Goal: Task Accomplishment & Management: Use online tool/utility

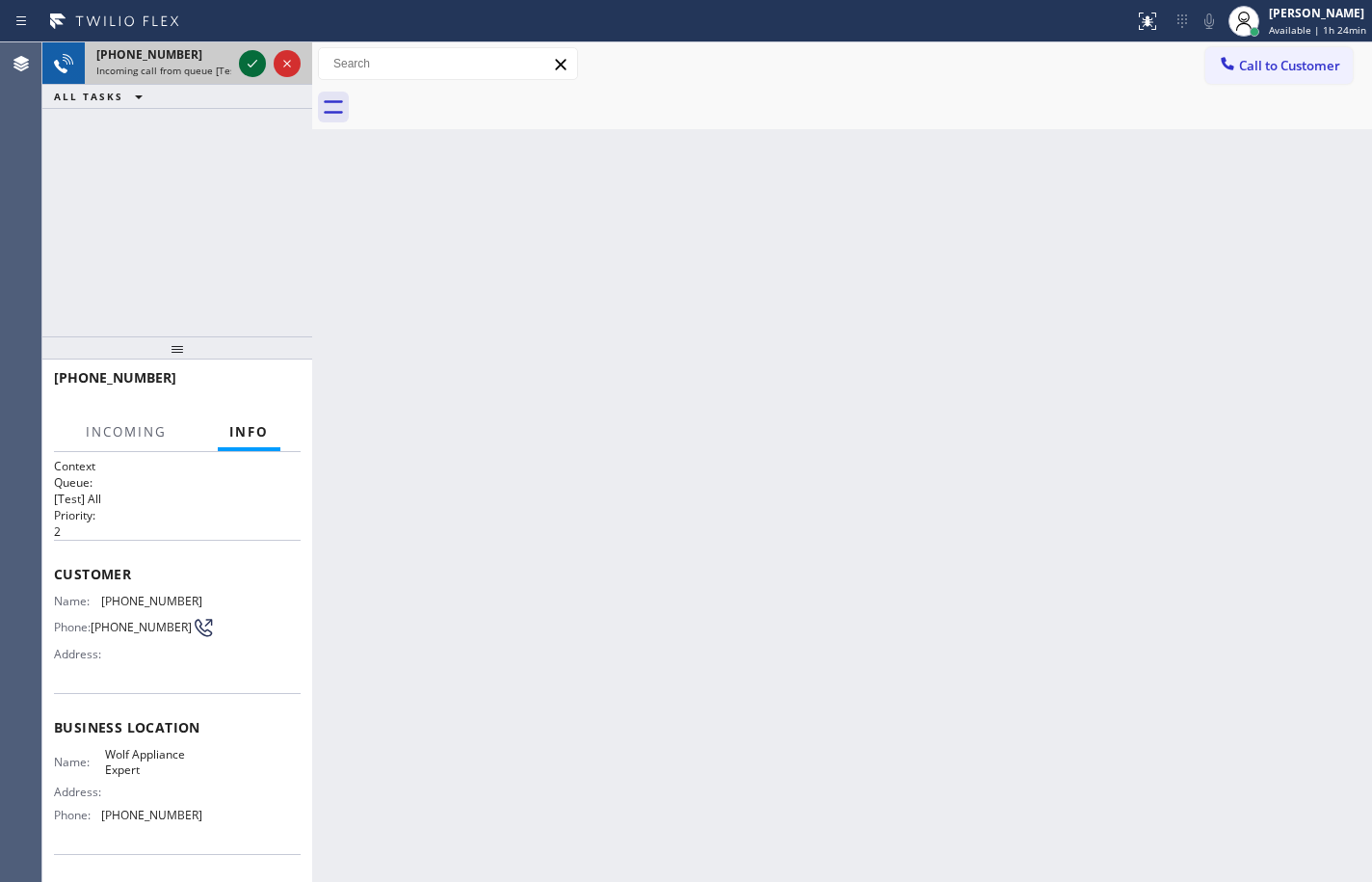
click at [247, 61] on icon at bounding box center [253, 64] width 23 height 23
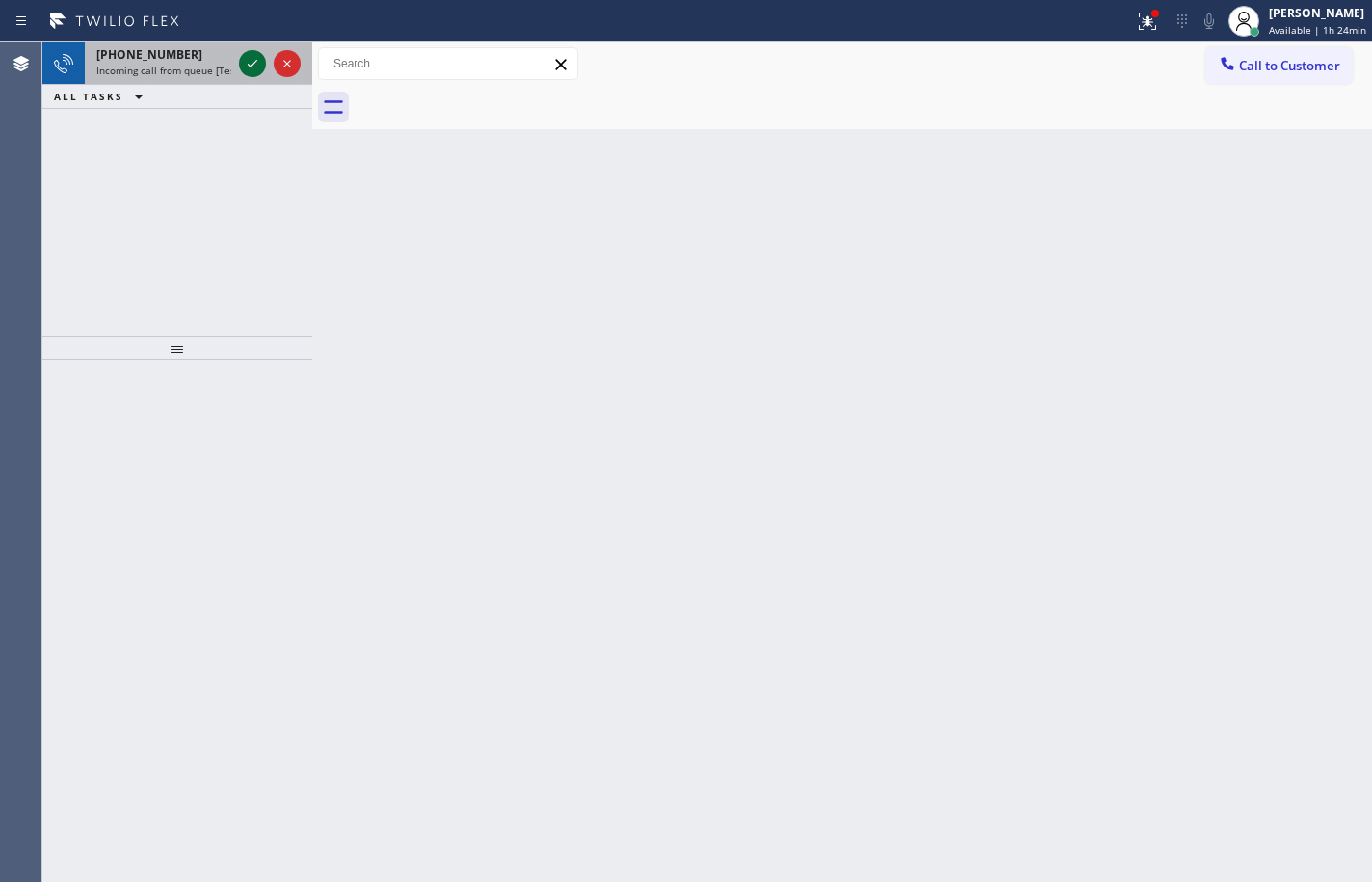
click at [252, 57] on icon at bounding box center [253, 64] width 23 height 23
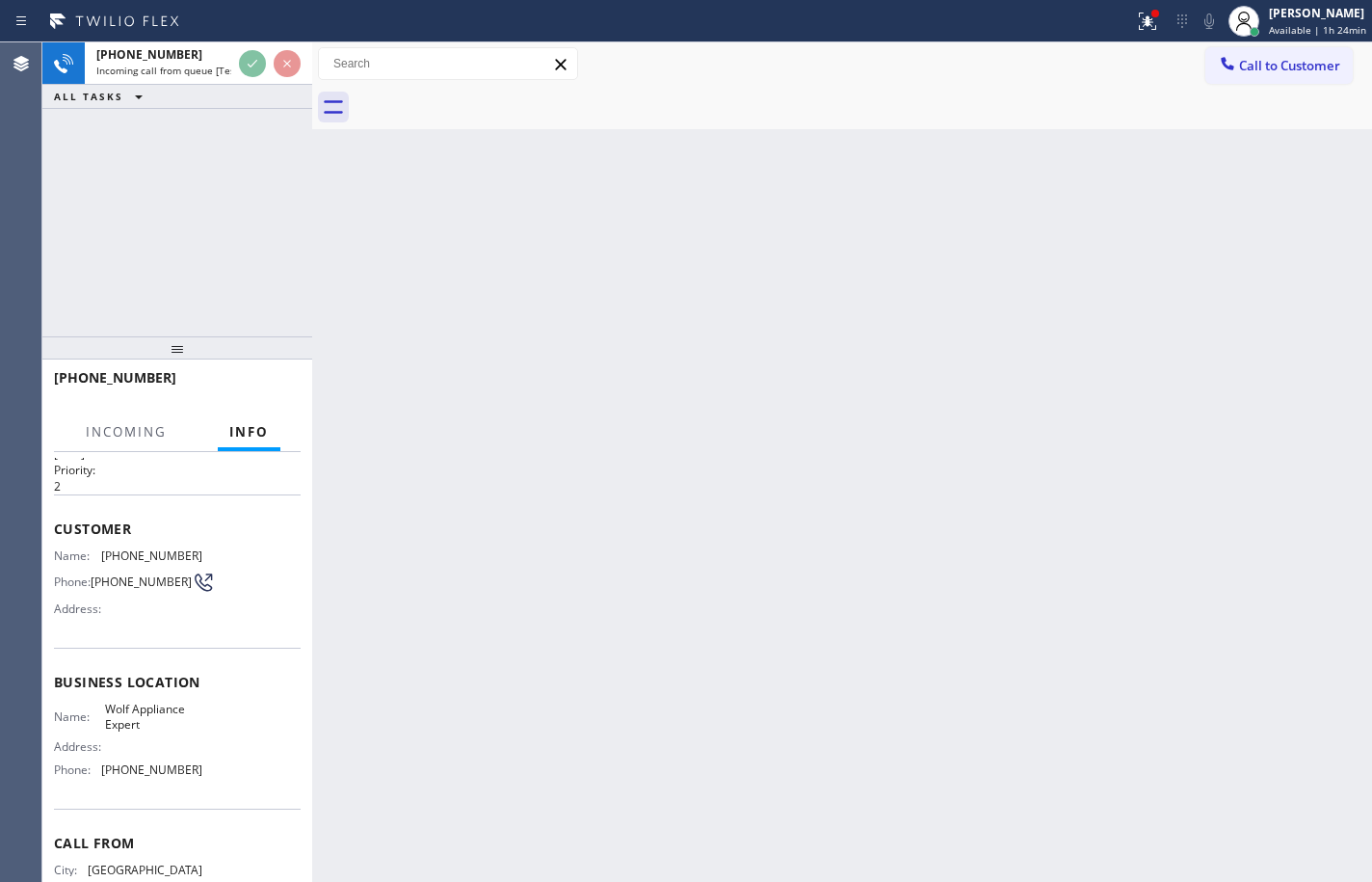
scroll to position [131, 0]
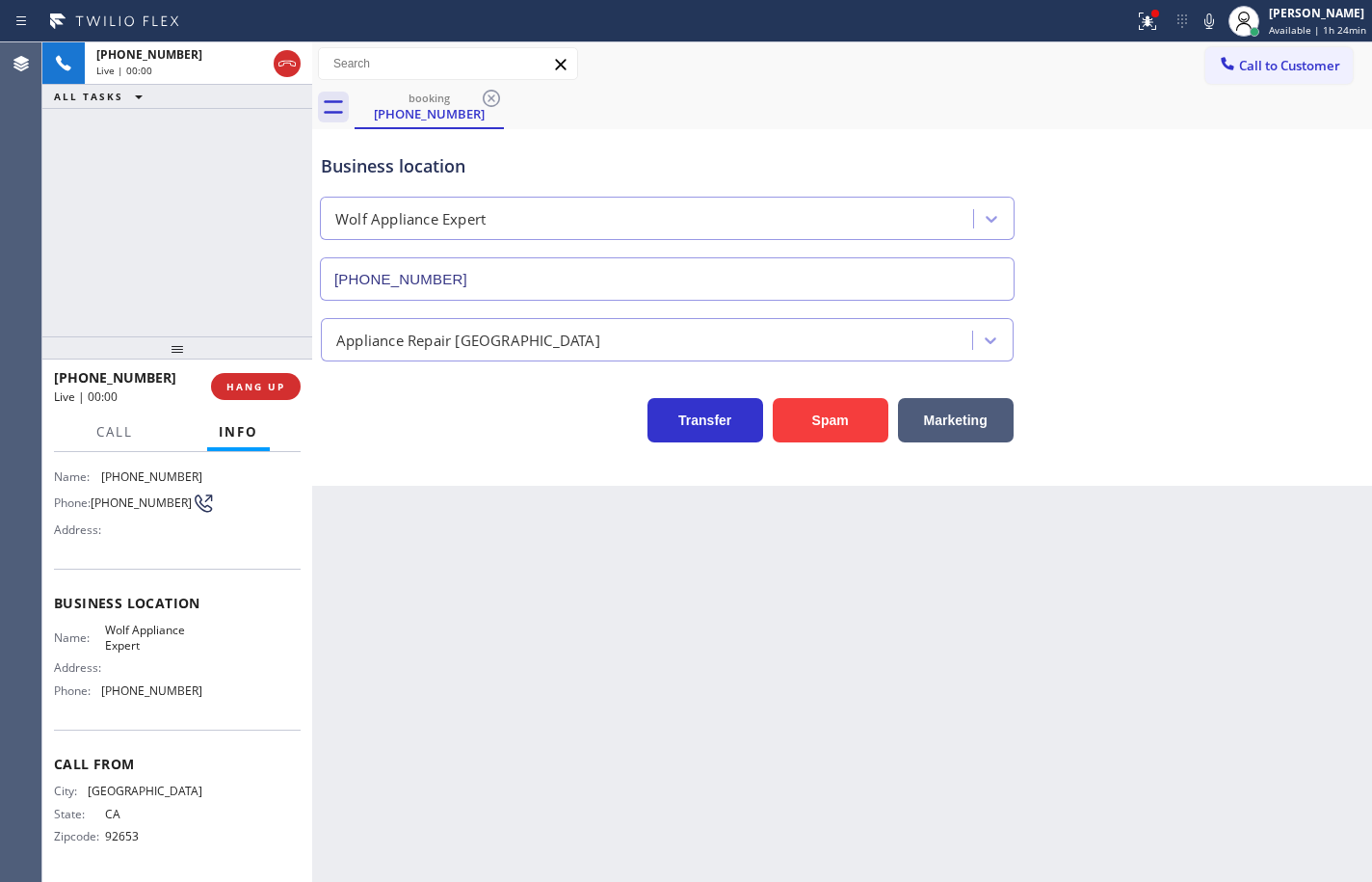
type input "[PHONE_NUMBER]"
click at [198, 695] on div "Name: Wolf Appliance Expert Address: Phone: [PHONE_NUMBER]" at bounding box center [177, 664] width 247 height 83
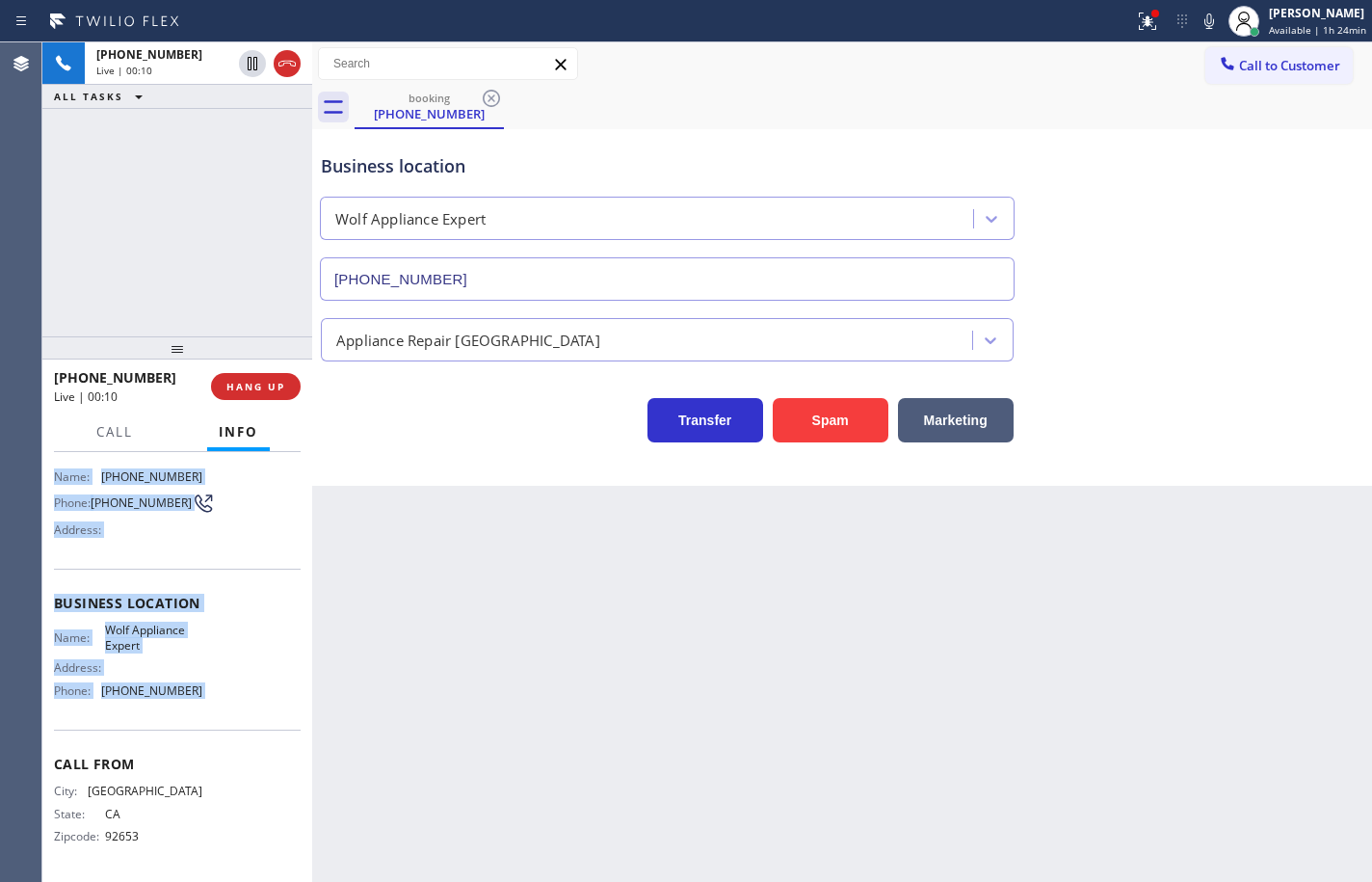
scroll to position [0, 0]
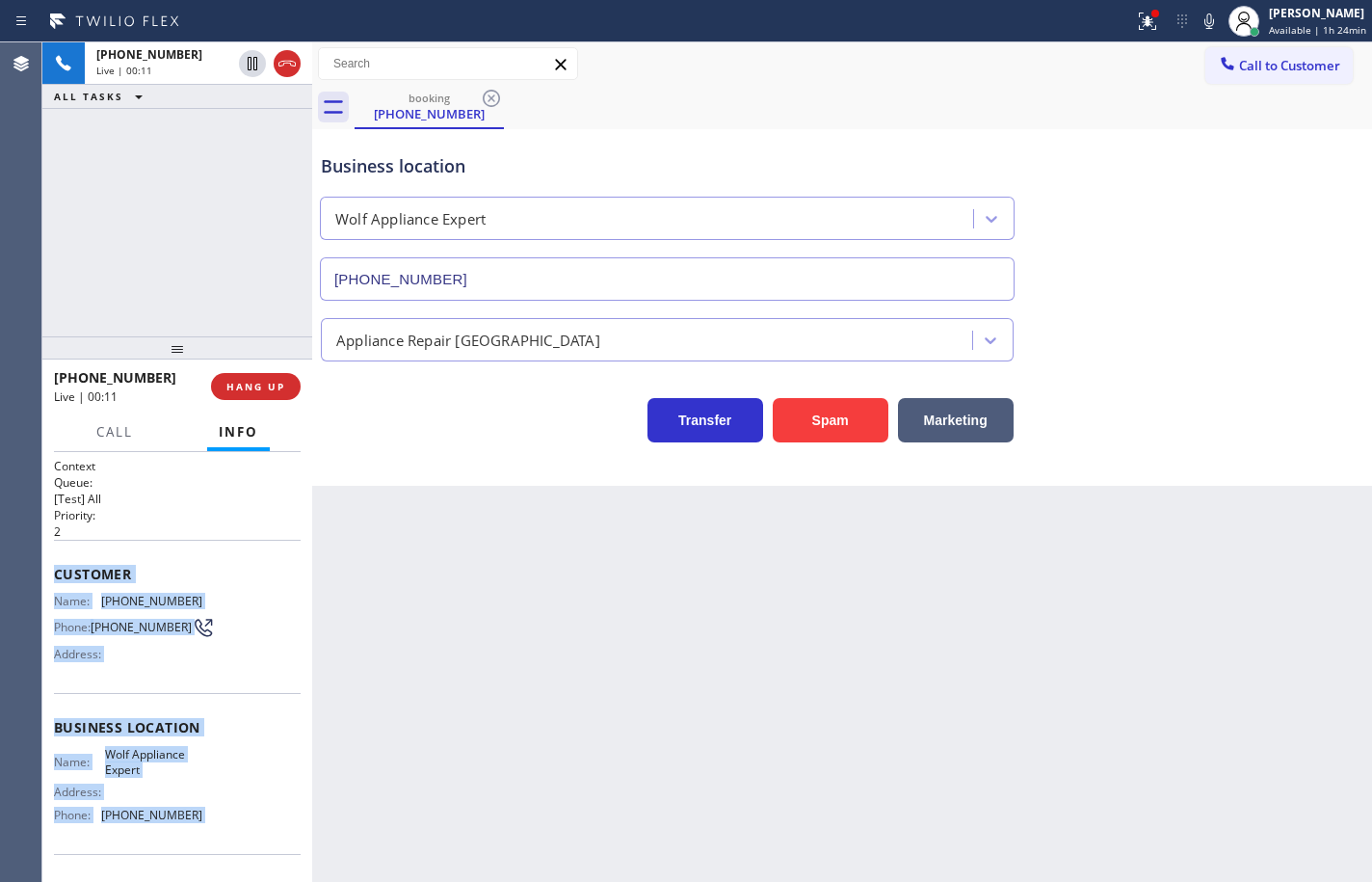
drag, startPoint x: 198, startPoint y: 695, endPoint x: 69, endPoint y: 576, distance: 175.5
click at [69, 576] on div "Context Queue: [Test] All Priority: 2 Customer Name: [PHONE_NUMBER] Phone: [PHO…" at bounding box center [177, 729] width 247 height 543
copy div "Customer Name: [PHONE_NUMBER] Phone: [PHONE_NUMBER] Address: Business location …"
click at [1201, 22] on icon at bounding box center [1209, 21] width 23 height 23
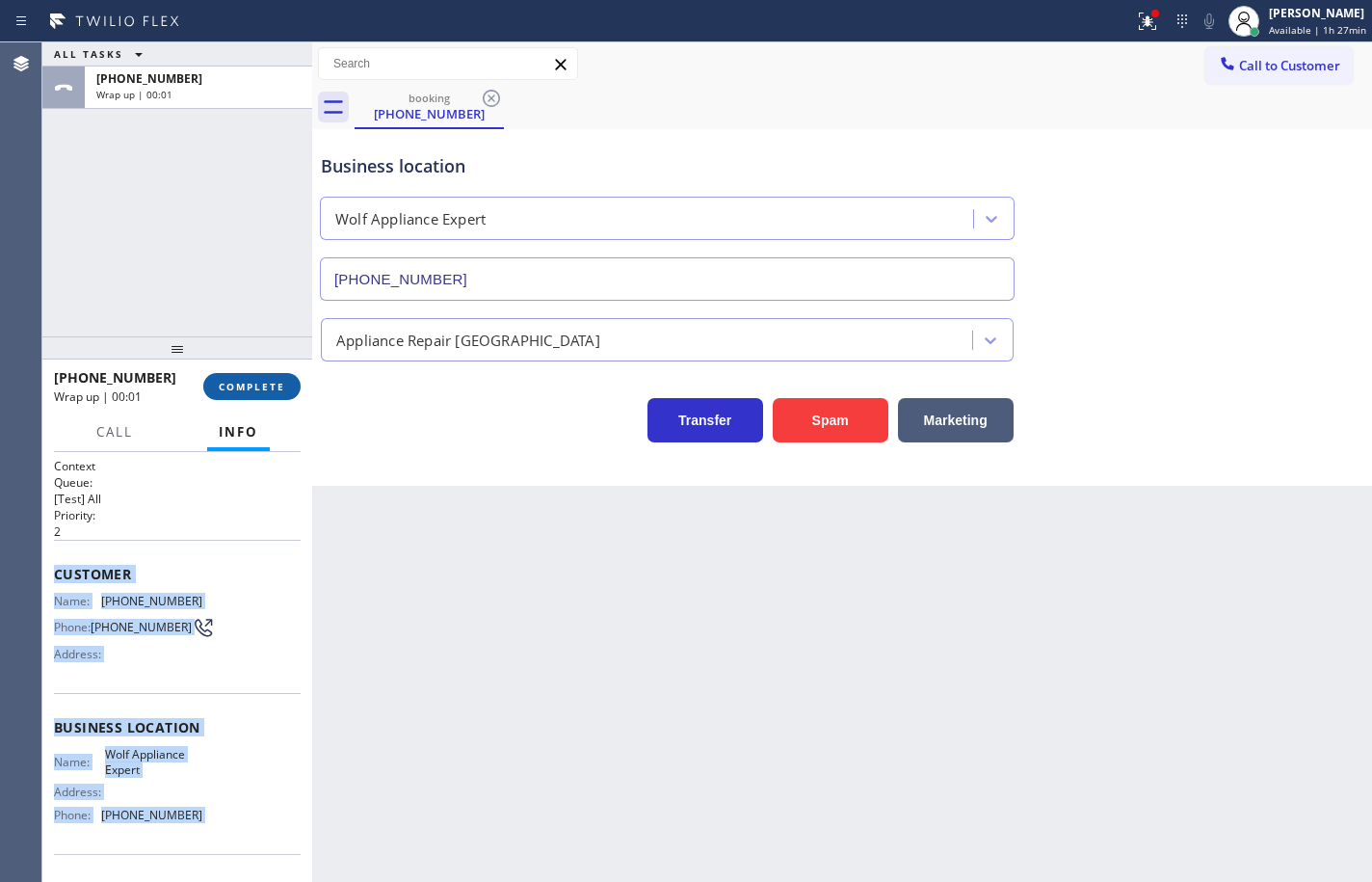
click at [245, 380] on span "COMPLETE" at bounding box center [252, 387] width 67 height 14
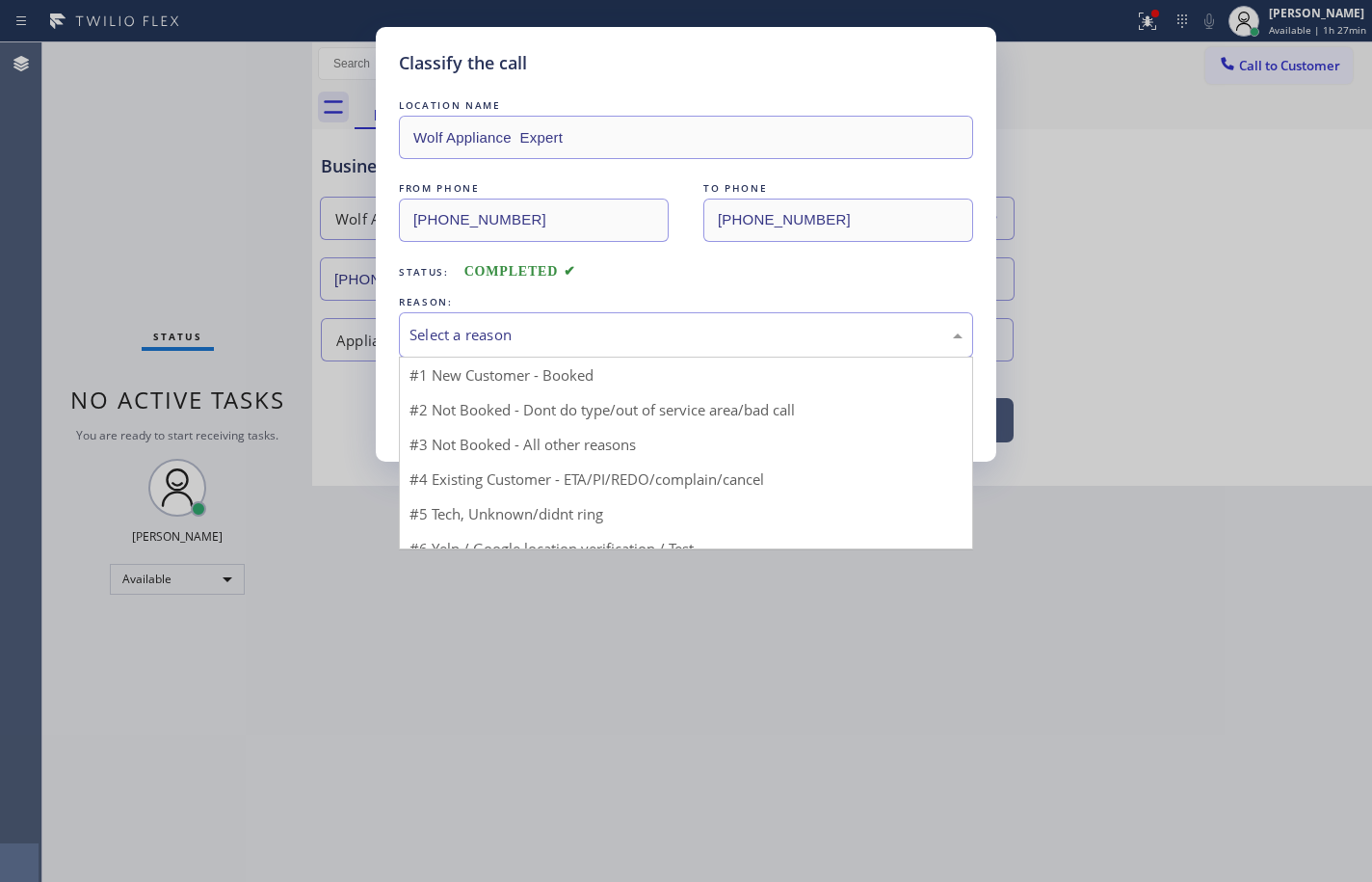
click at [484, 329] on div "Select a reason" at bounding box center [686, 334] width 553 height 22
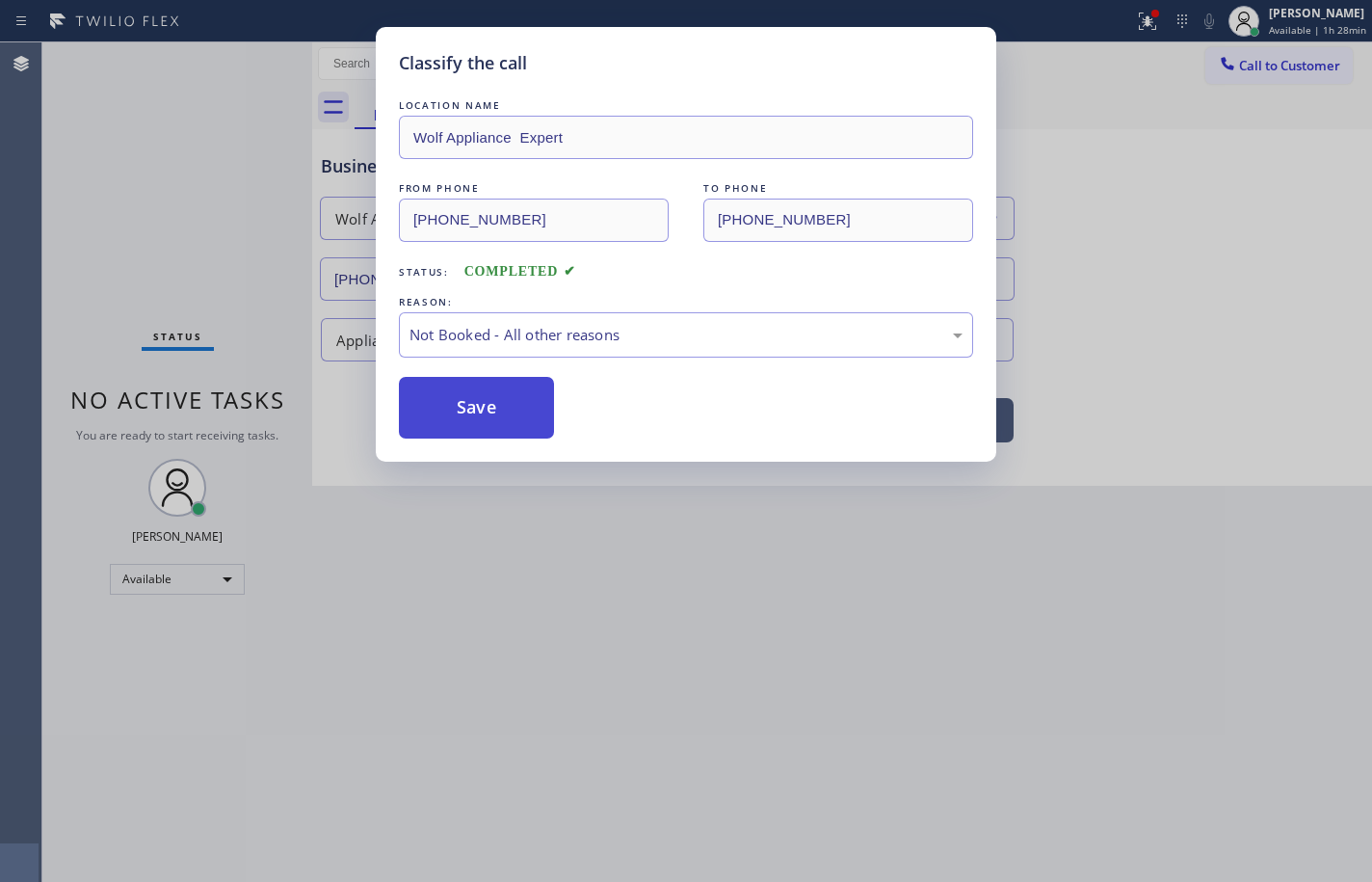
click at [527, 408] on button "Save" at bounding box center [477, 408] width 155 height 62
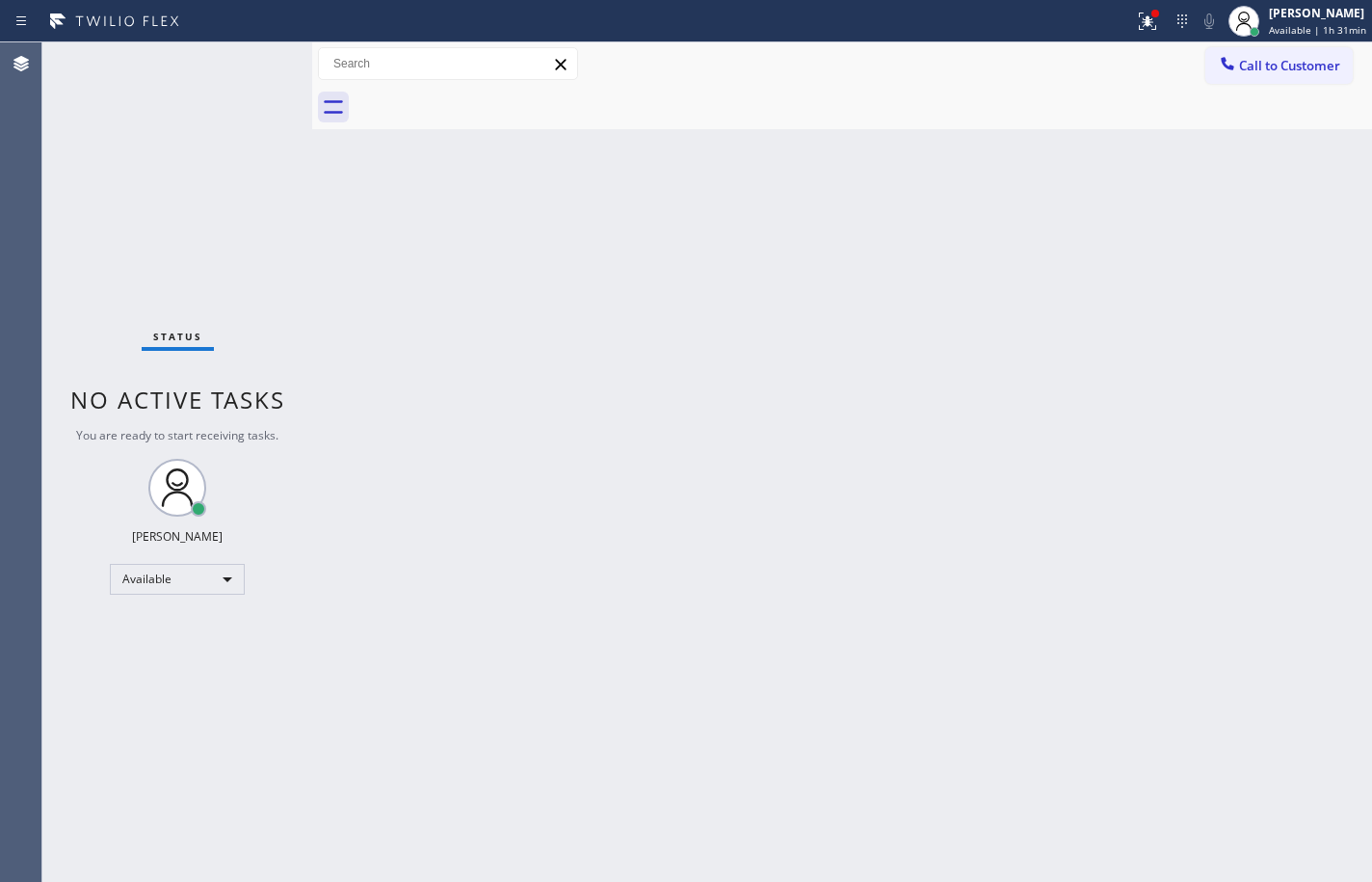
click at [979, 312] on div "Back to Dashboard Change Sender ID Customers Technicians Select a contact Outbo…" at bounding box center [842, 462] width 1060 height 839
drag, startPoint x: 1338, startPoint y: 32, endPoint x: 1321, endPoint y: 60, distance: 32.8
click at [1338, 32] on span "Available | 1h 43min" at bounding box center [1318, 30] width 97 height 14
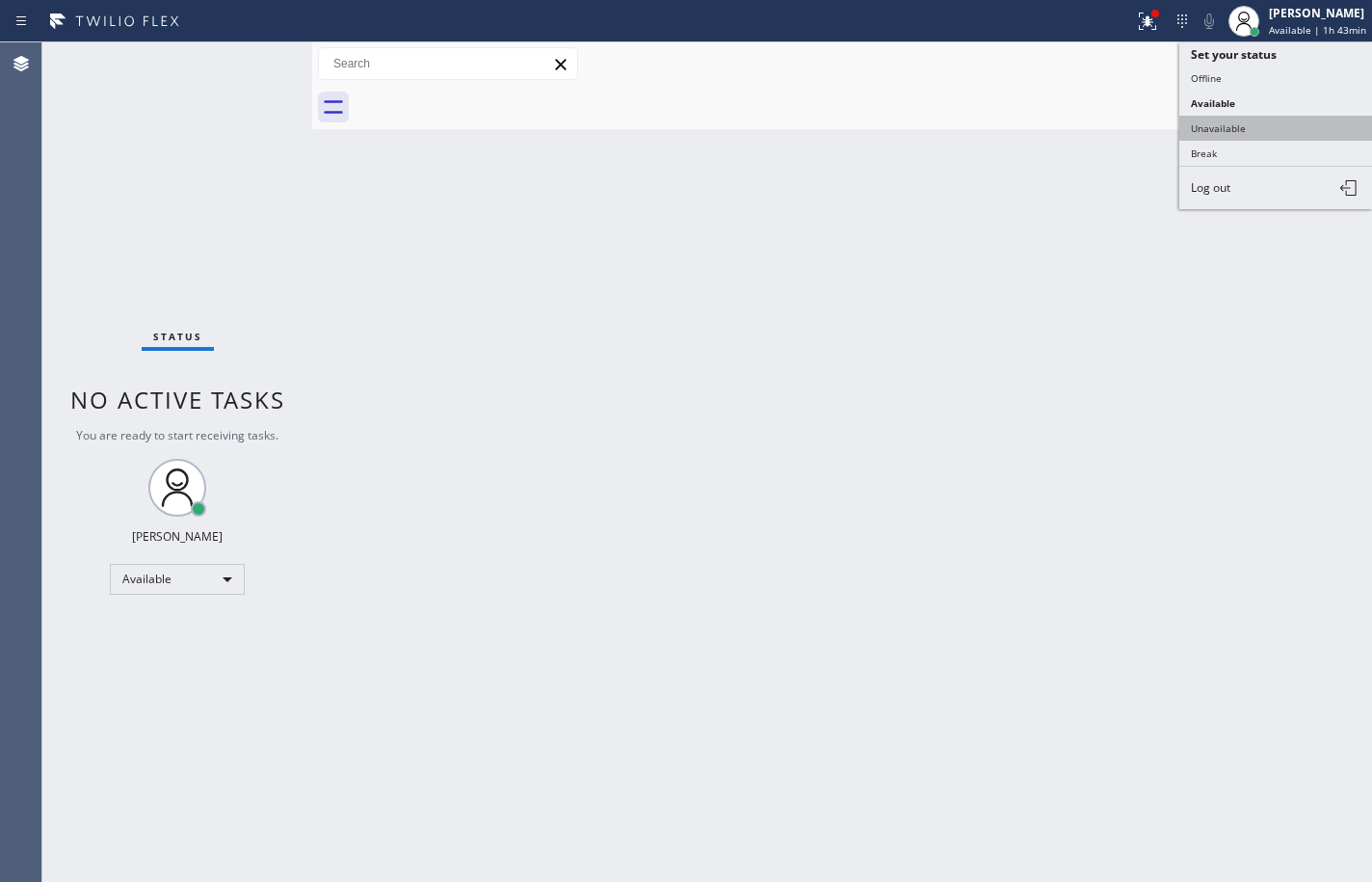
click at [1267, 126] on button "Unavailable" at bounding box center [1275, 128] width 193 height 25
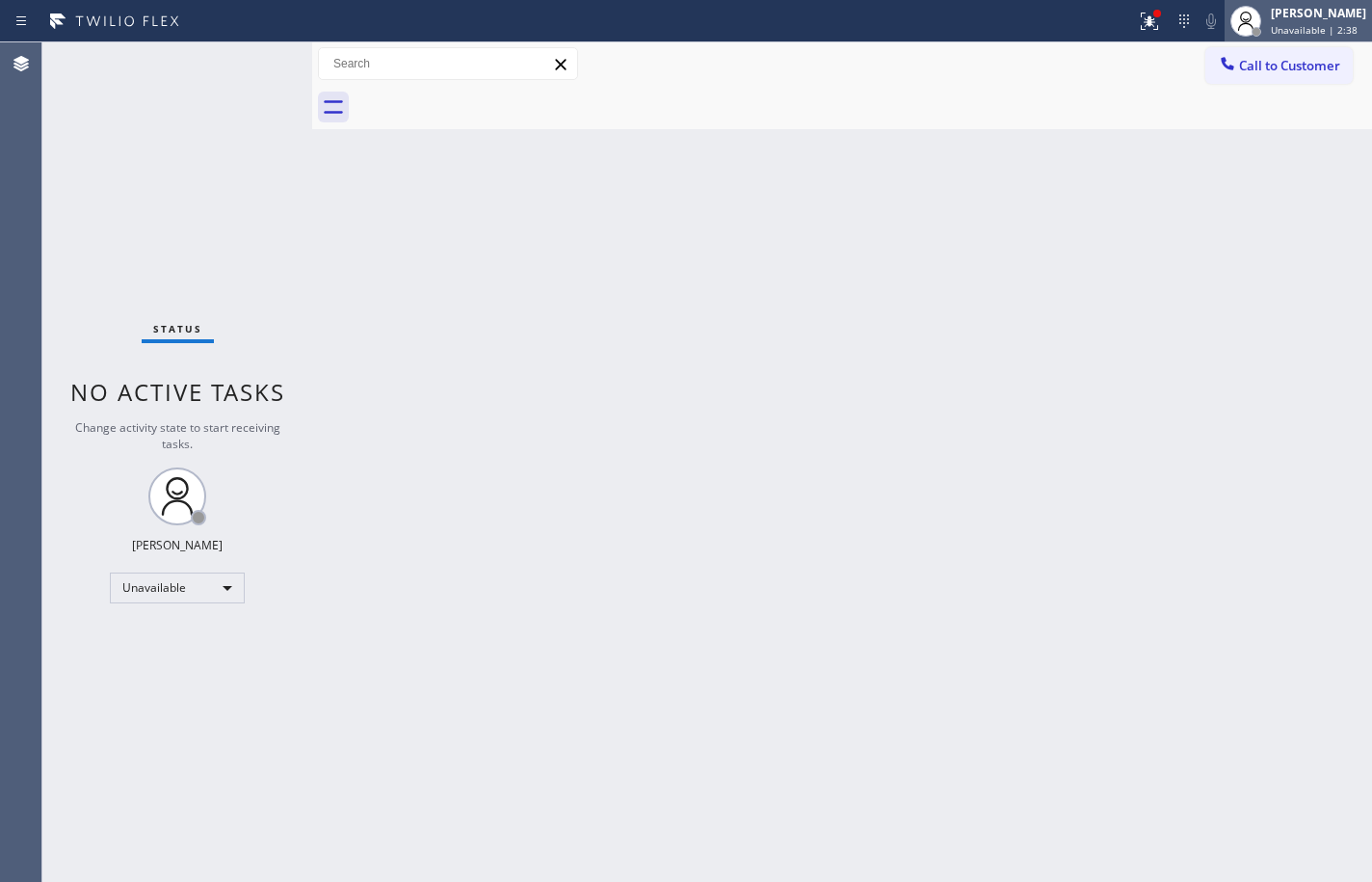
click at [1294, 32] on span "Unavailable | 2:38" at bounding box center [1315, 30] width 87 height 14
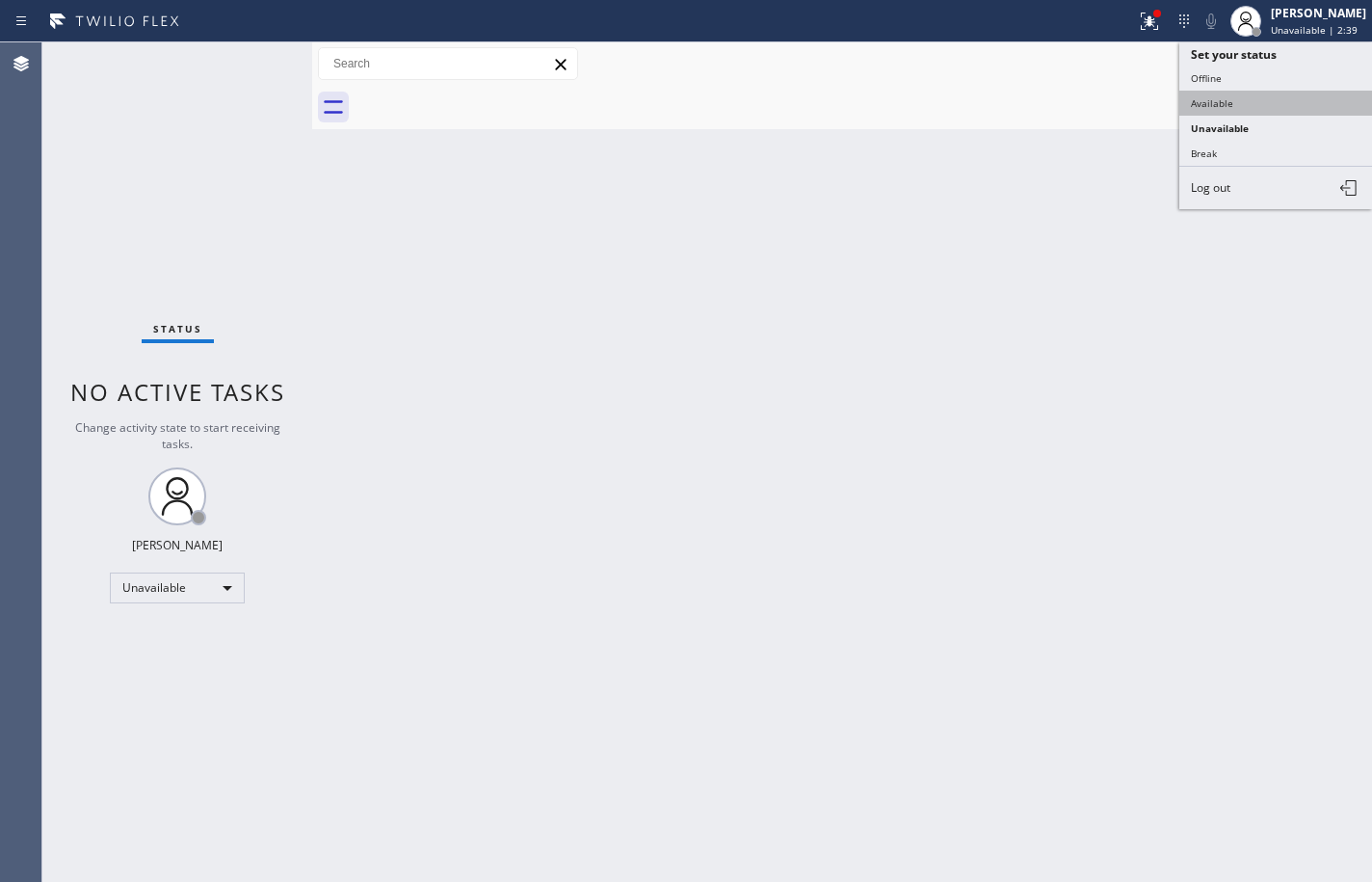
click at [1282, 95] on button "Available" at bounding box center [1275, 103] width 193 height 25
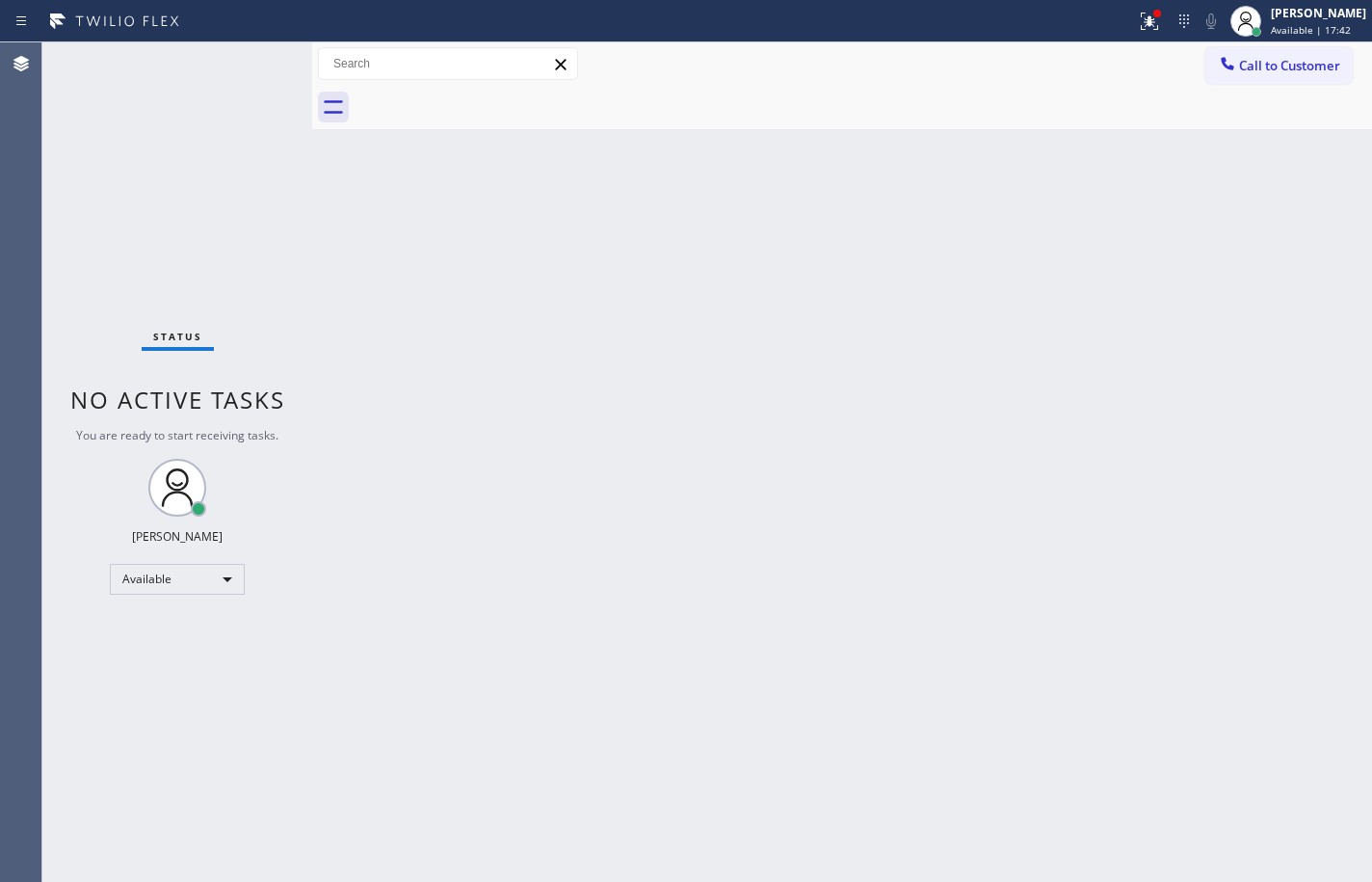
click at [1327, 583] on div "Back to Dashboard Change Sender ID Customers Technicians Select a contact Outbo…" at bounding box center [842, 462] width 1060 height 839
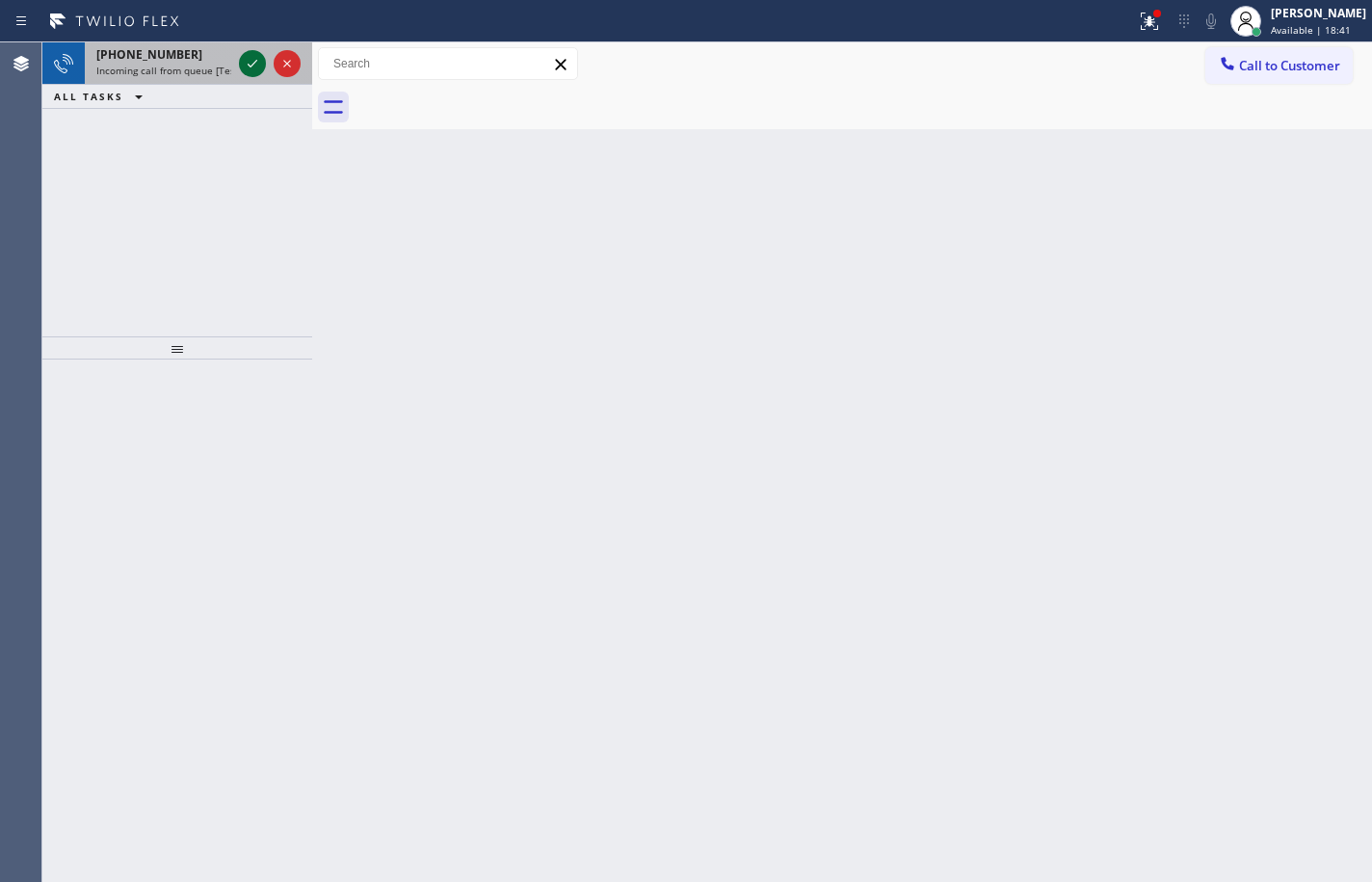
click at [244, 63] on icon at bounding box center [253, 64] width 23 height 23
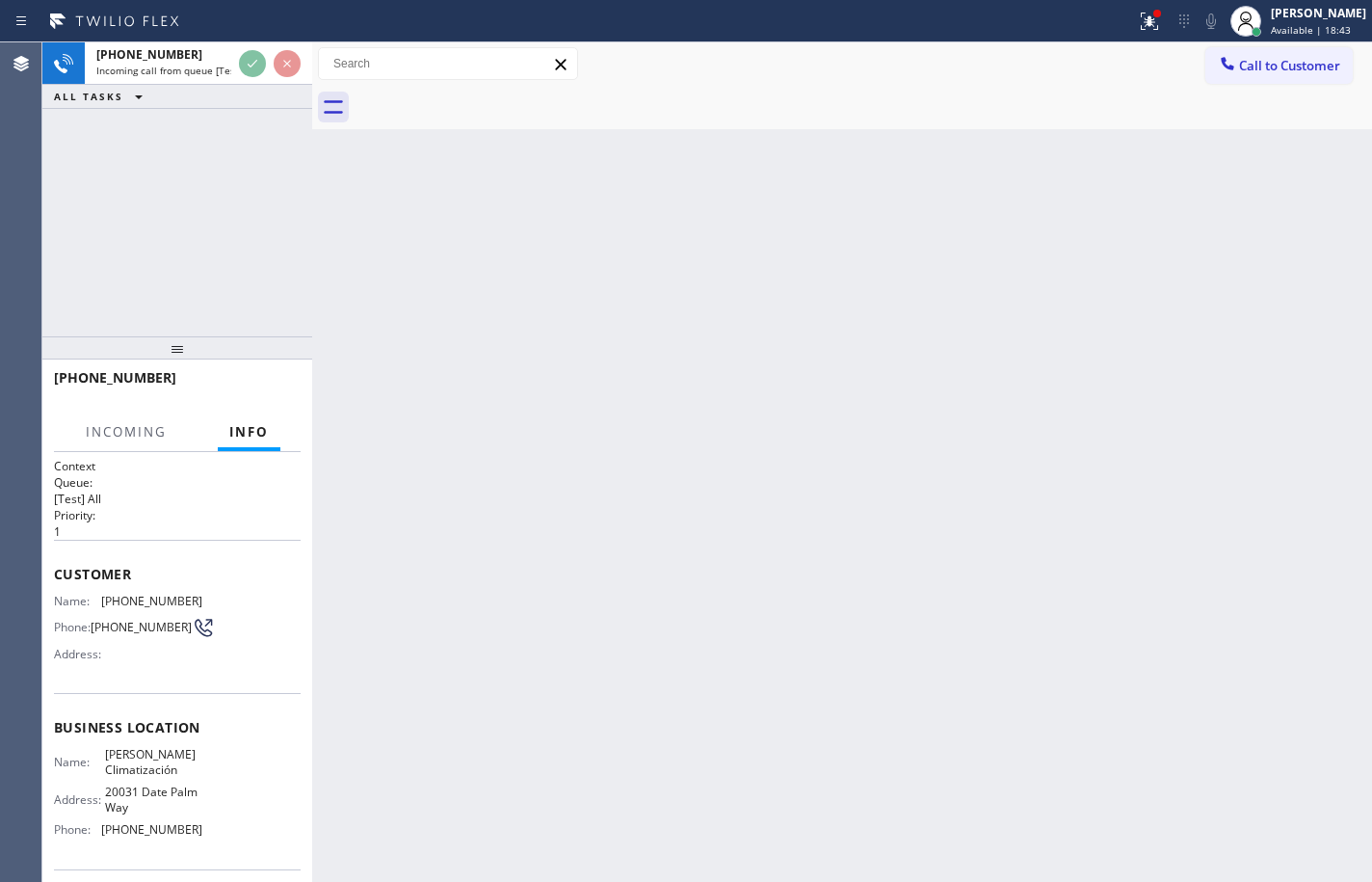
scroll to position [96, 0]
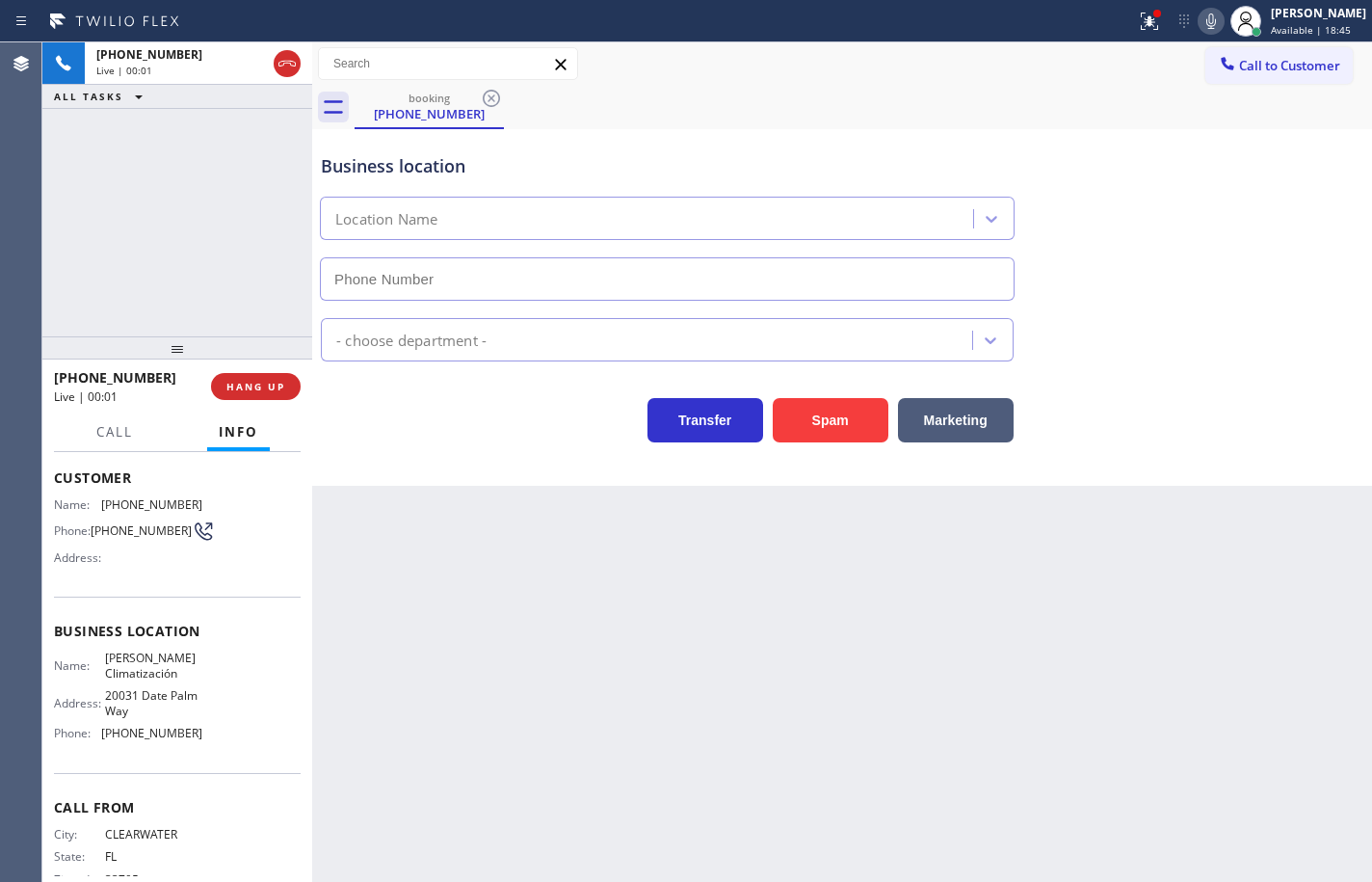
type input "[PHONE_NUMBER]"
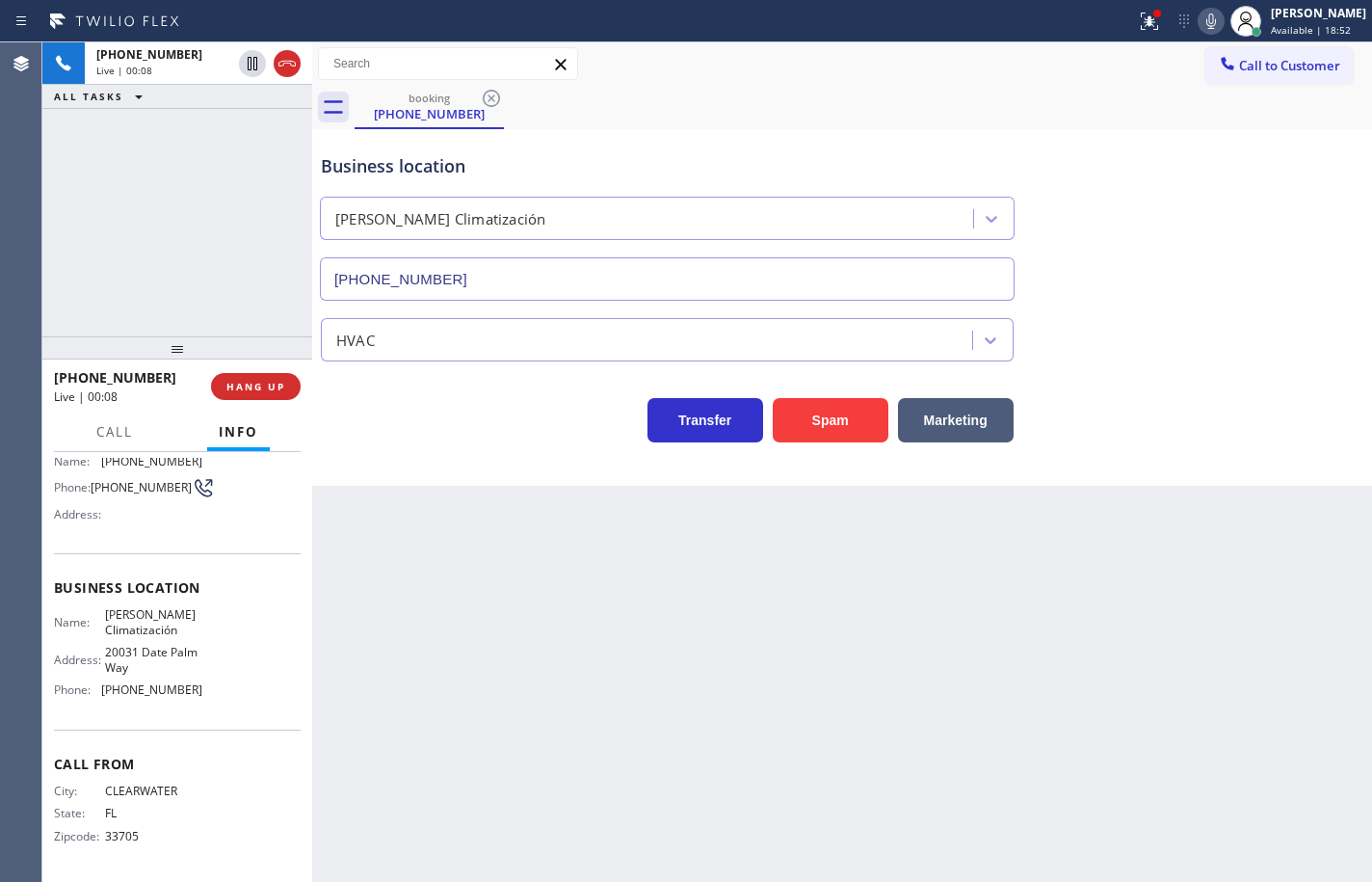
scroll to position [49, 0]
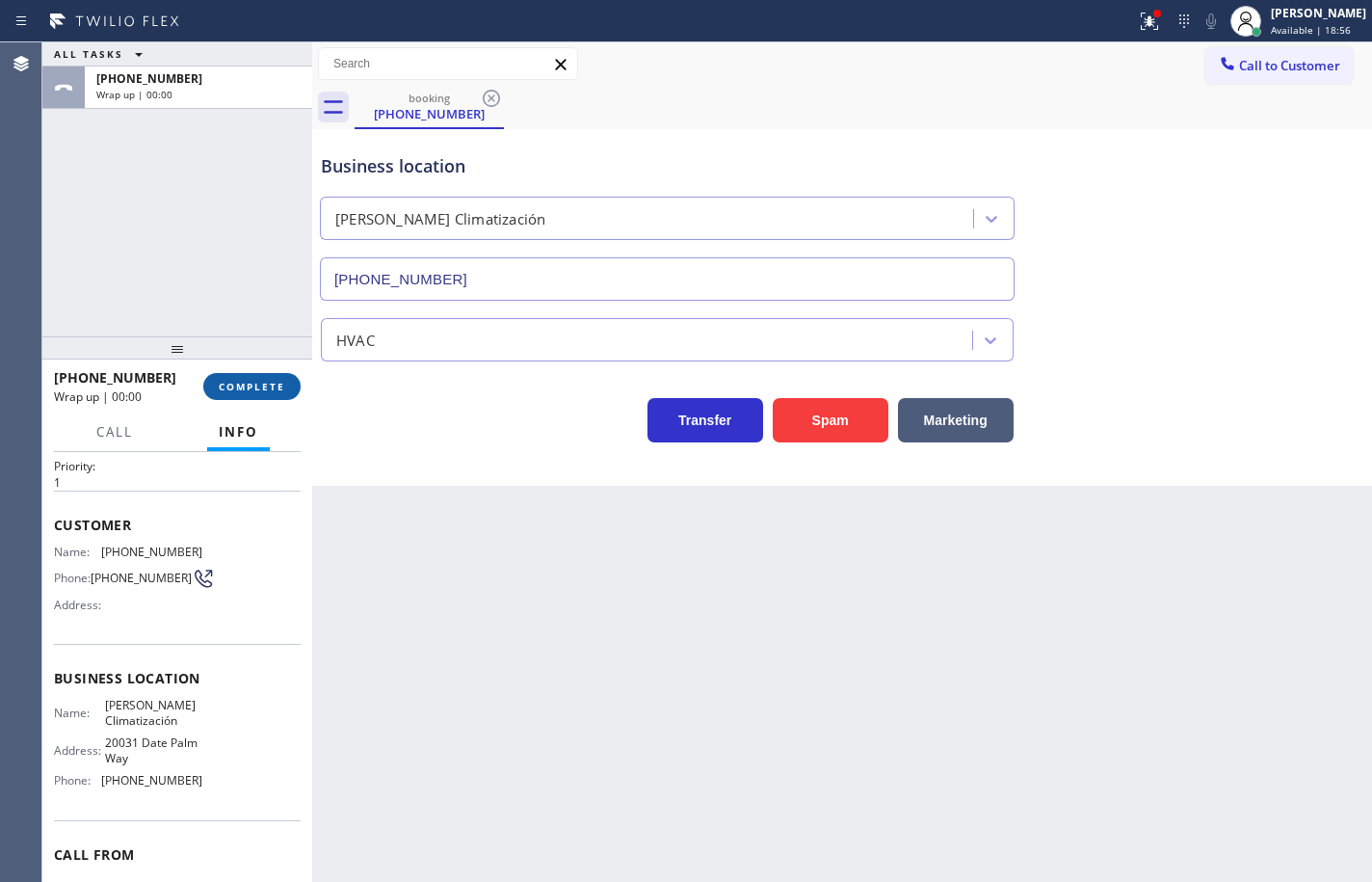
click at [291, 389] on button "COMPLETE" at bounding box center [252, 387] width 97 height 27
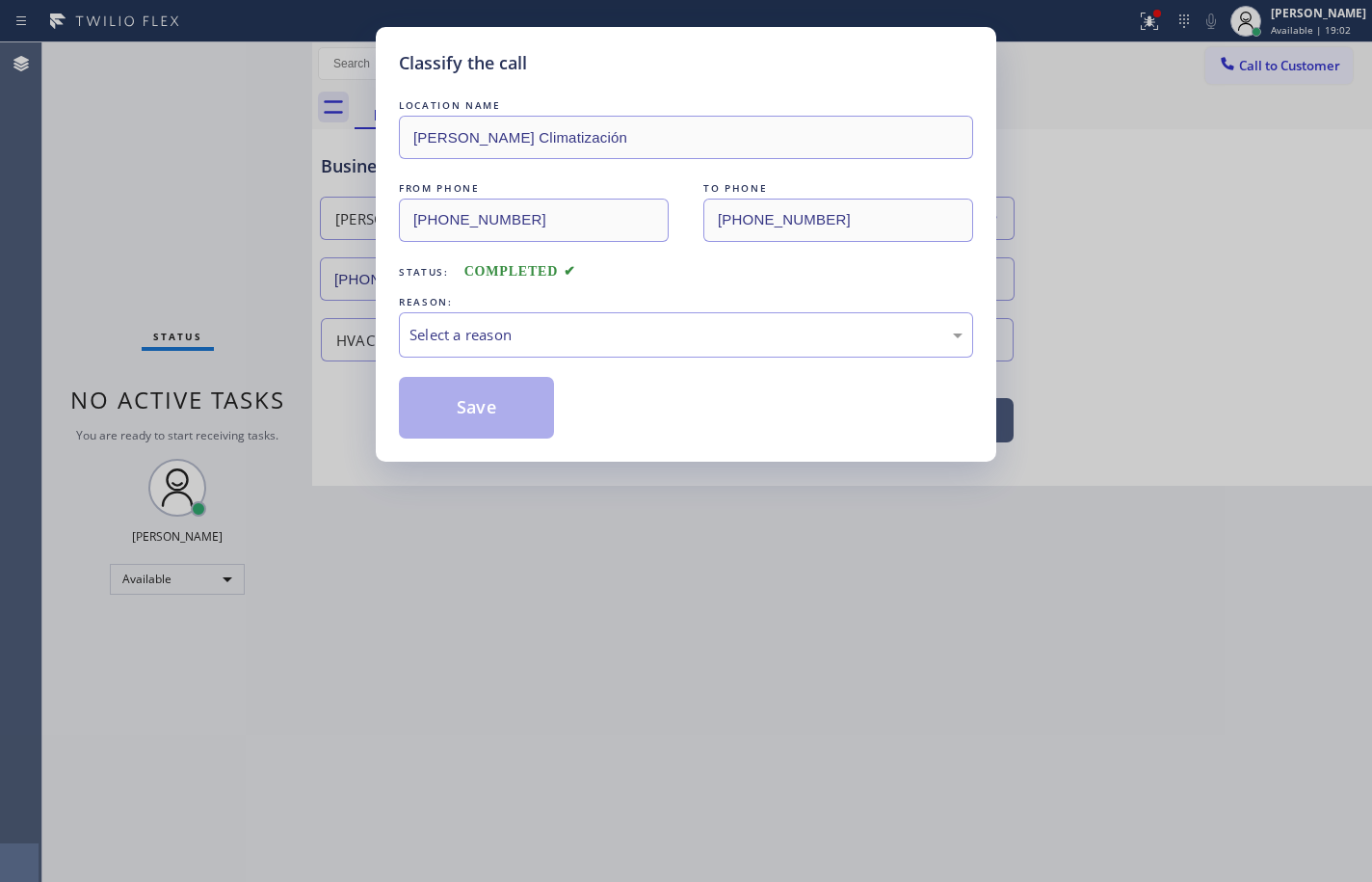
click at [605, 173] on div "LOCATION NAME [PERSON_NAME] Climatización FROM PHONE [PHONE_NUMBER] TO PHONE [P…" at bounding box center [686, 267] width 575 height 343
click at [612, 341] on div "Select a reason" at bounding box center [686, 334] width 553 height 22
click at [482, 414] on button "Save" at bounding box center [477, 408] width 155 height 62
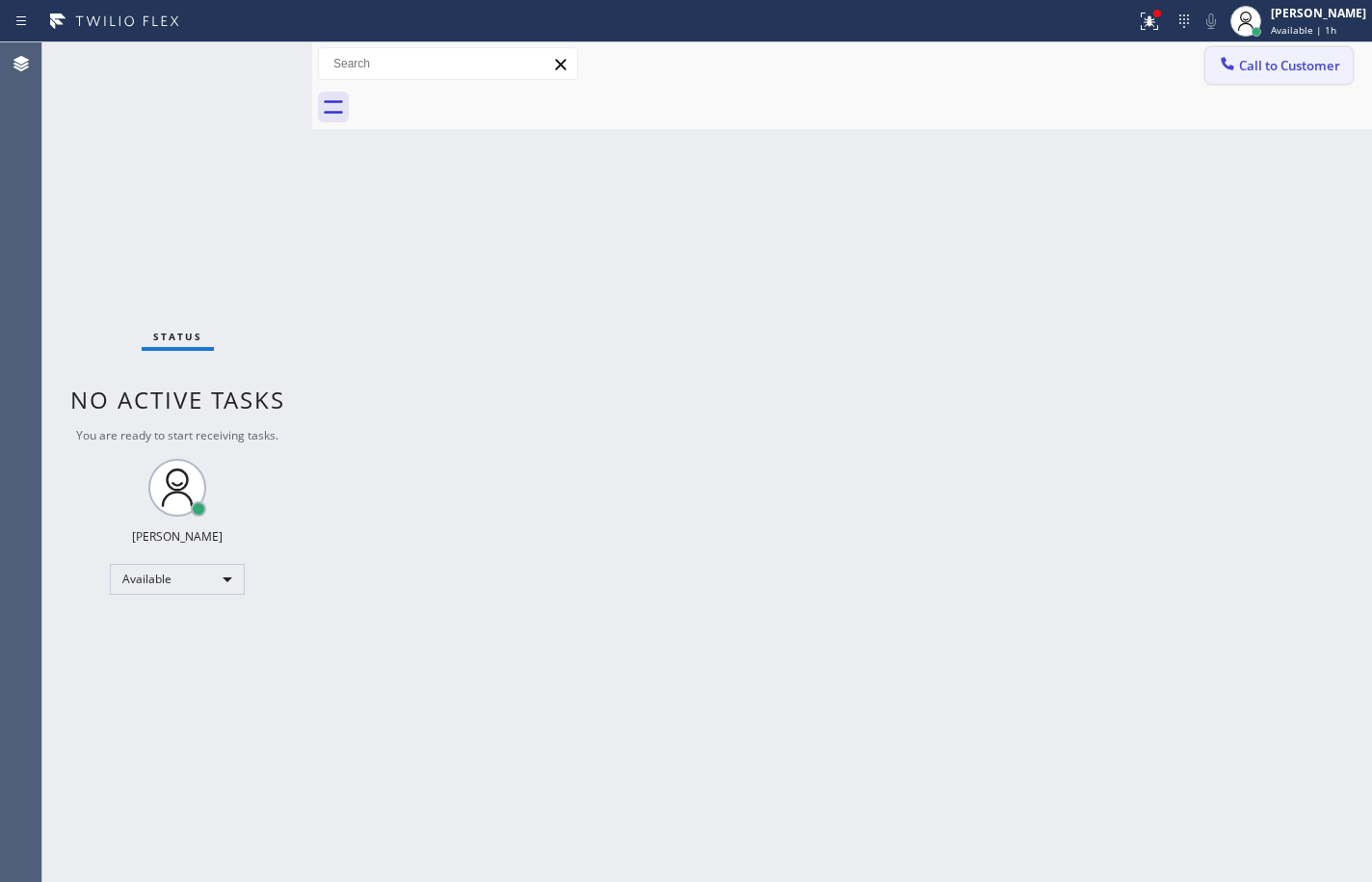
click at [1325, 65] on span "Call to Customer" at bounding box center [1290, 66] width 101 height 17
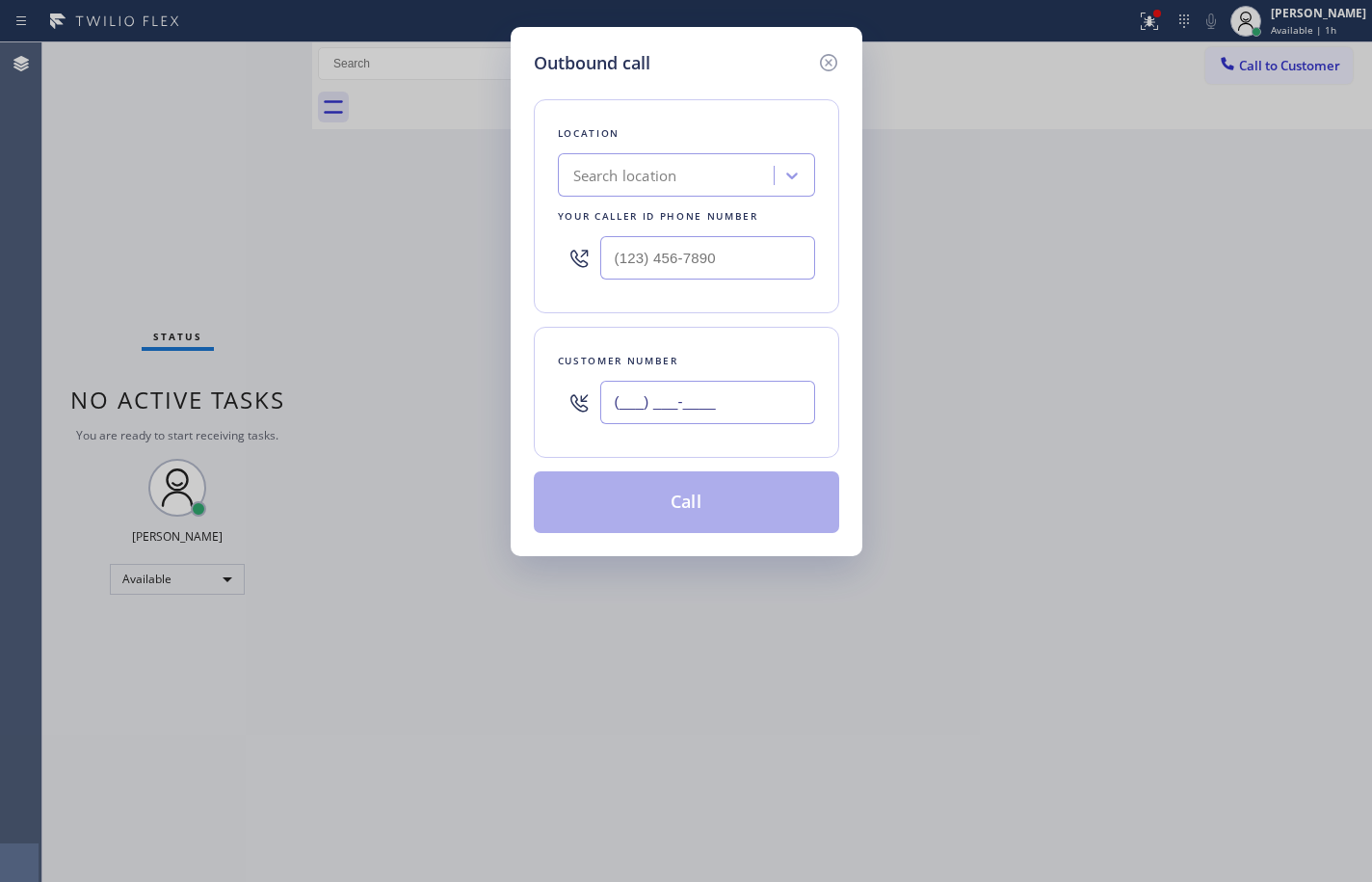
click at [702, 390] on input "(___) ___-____" at bounding box center [708, 402] width 215 height 44
paste input "892) 381-6735"
type input "[PHONE_NUMBER]"
click at [829, 62] on icon at bounding box center [827, 63] width 17 height 17
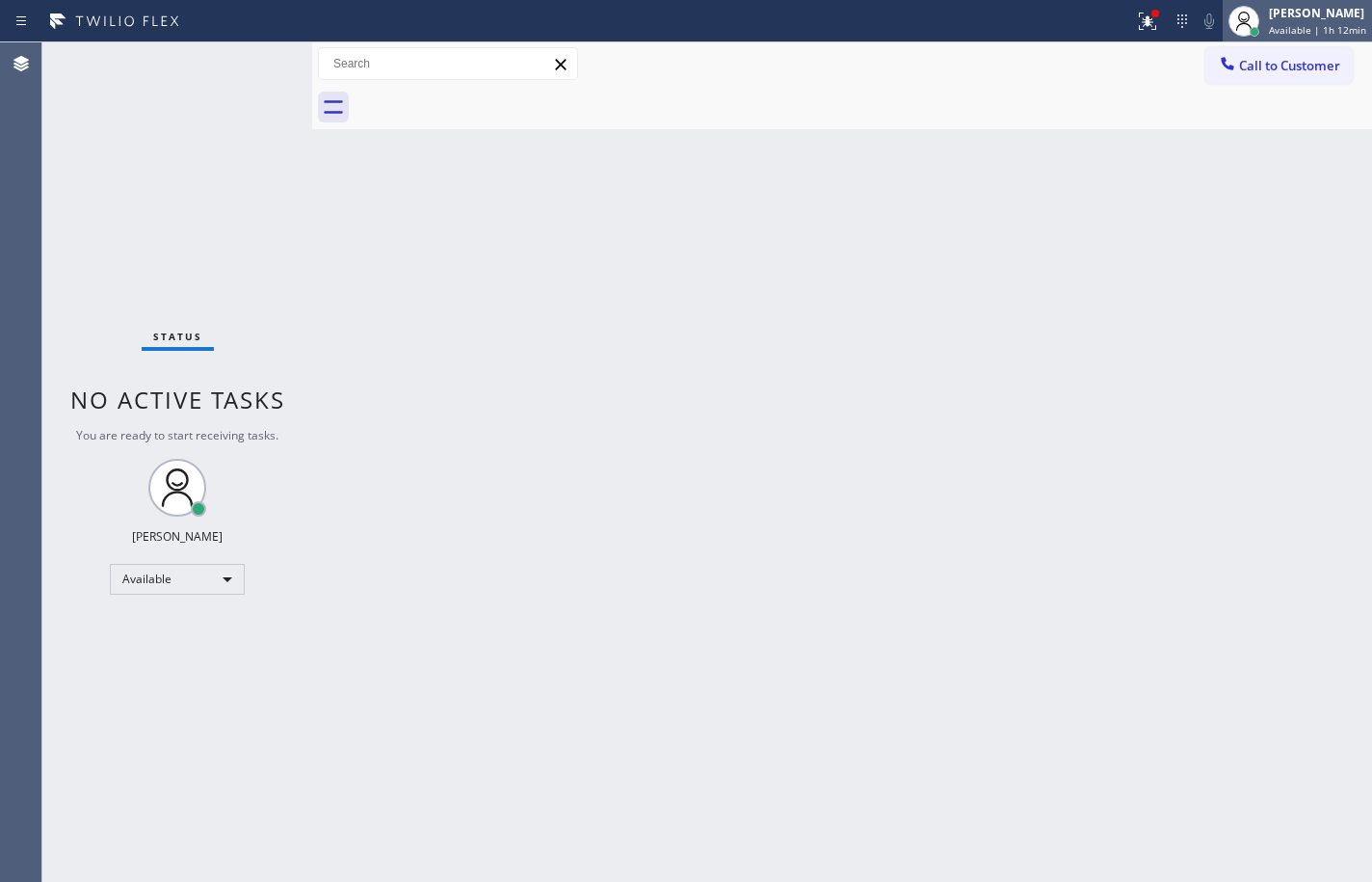
click at [1348, 32] on div "Available | 1h 12min" at bounding box center [1318, 30] width 97 height 14
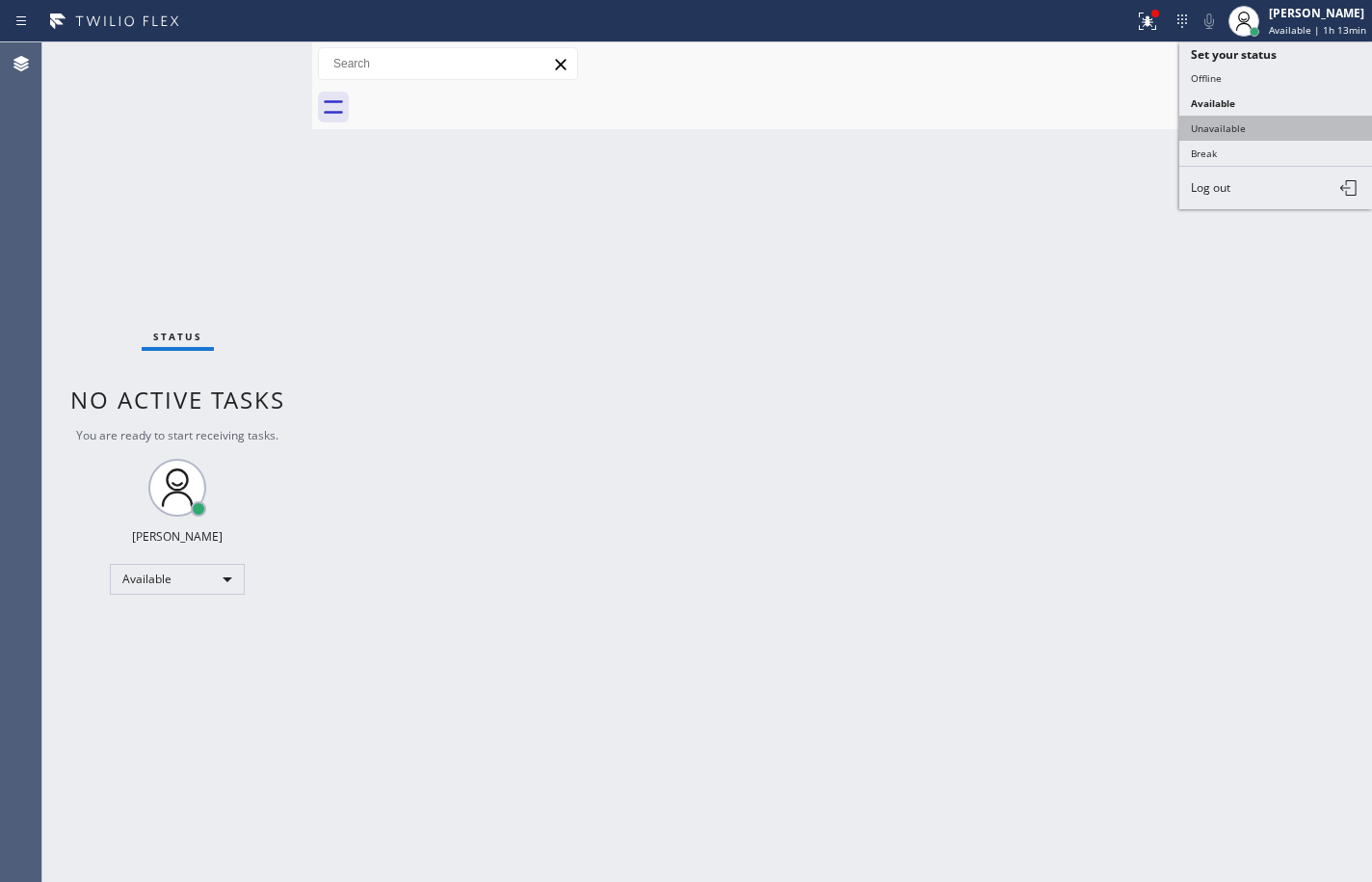
click at [1347, 133] on button "Unavailable" at bounding box center [1275, 128] width 193 height 25
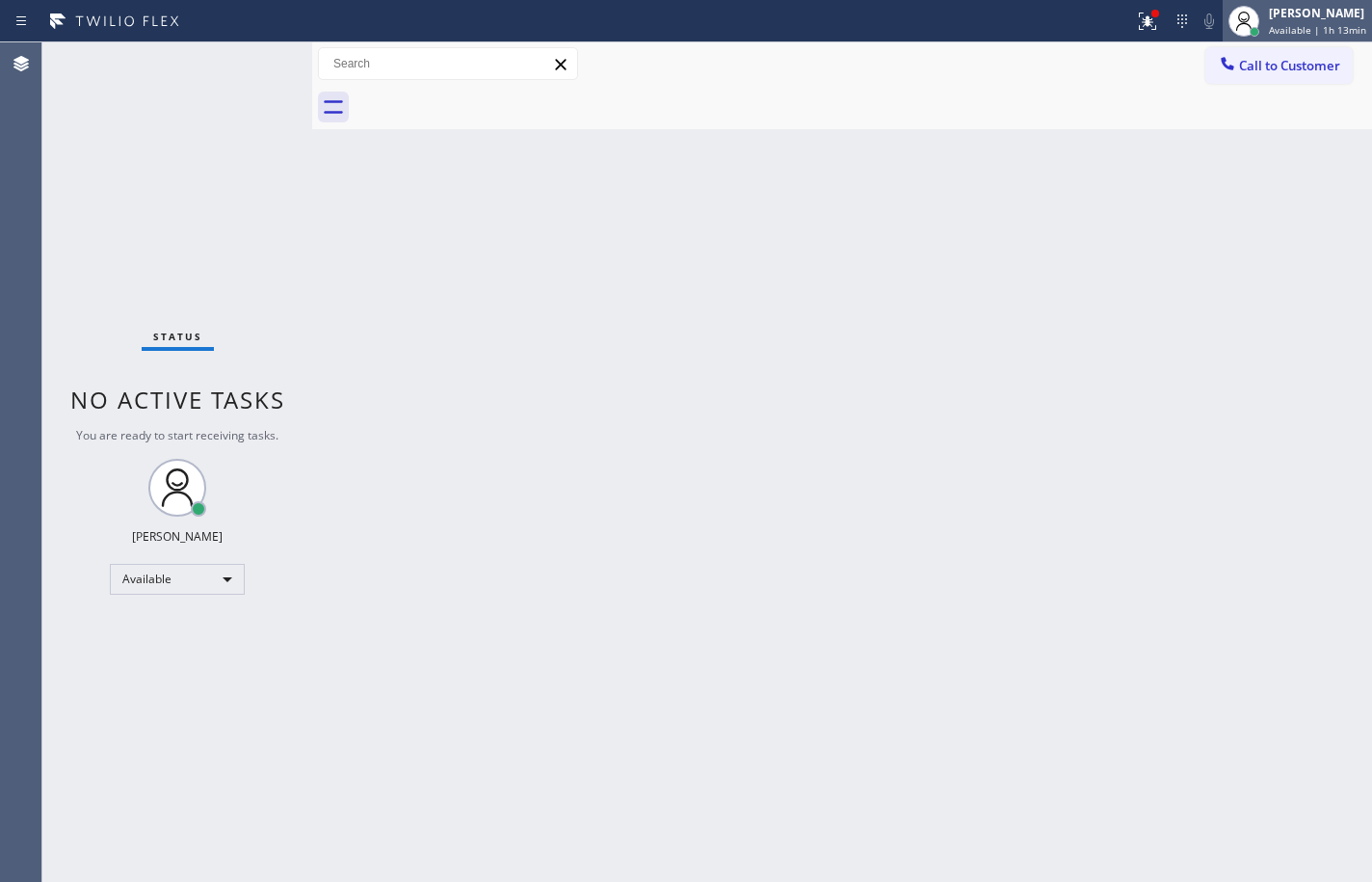
click at [1316, 25] on span "Available | 1h 13min" at bounding box center [1318, 30] width 97 height 14
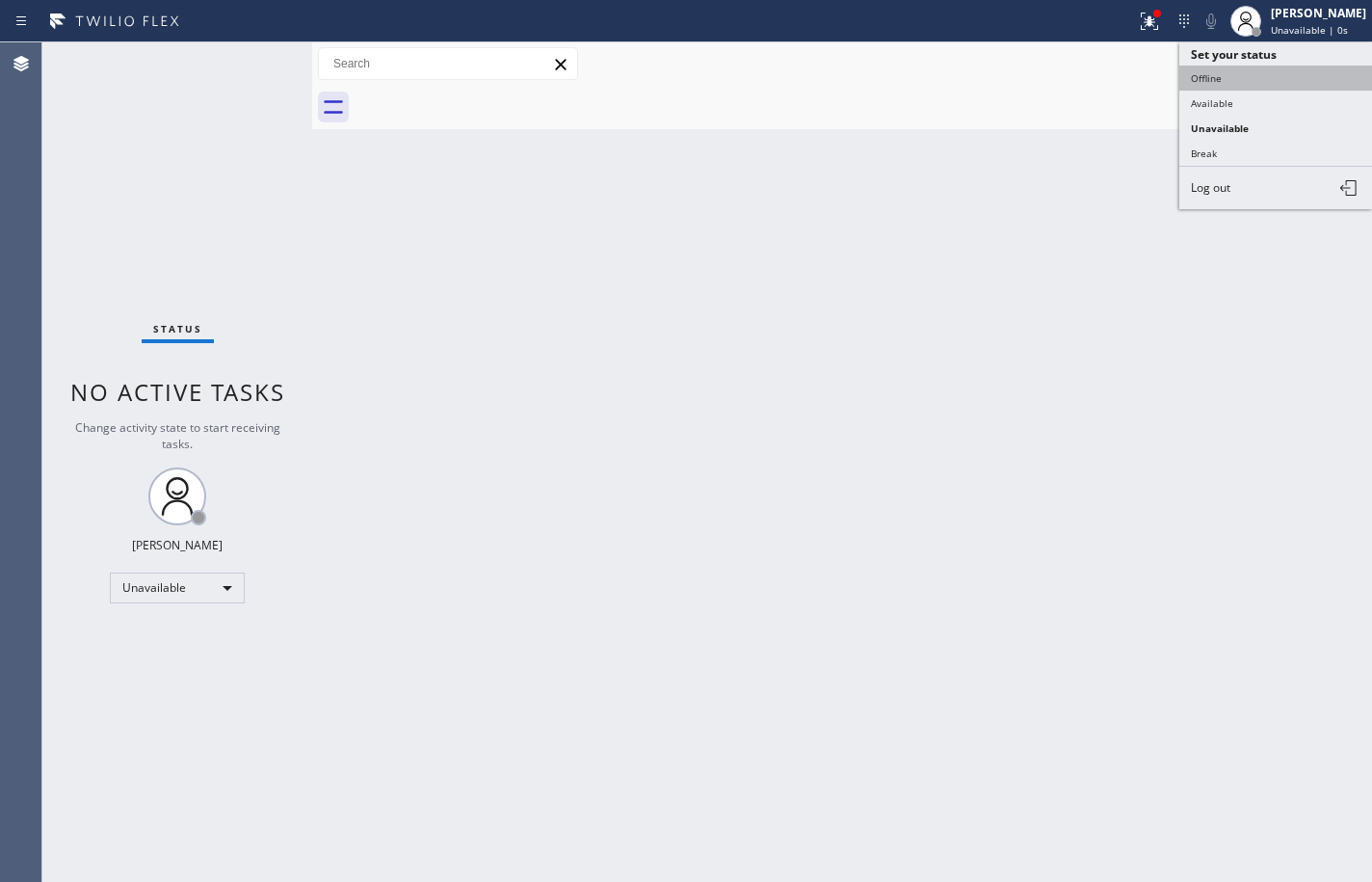
click at [1246, 76] on button "Offline" at bounding box center [1275, 79] width 193 height 25
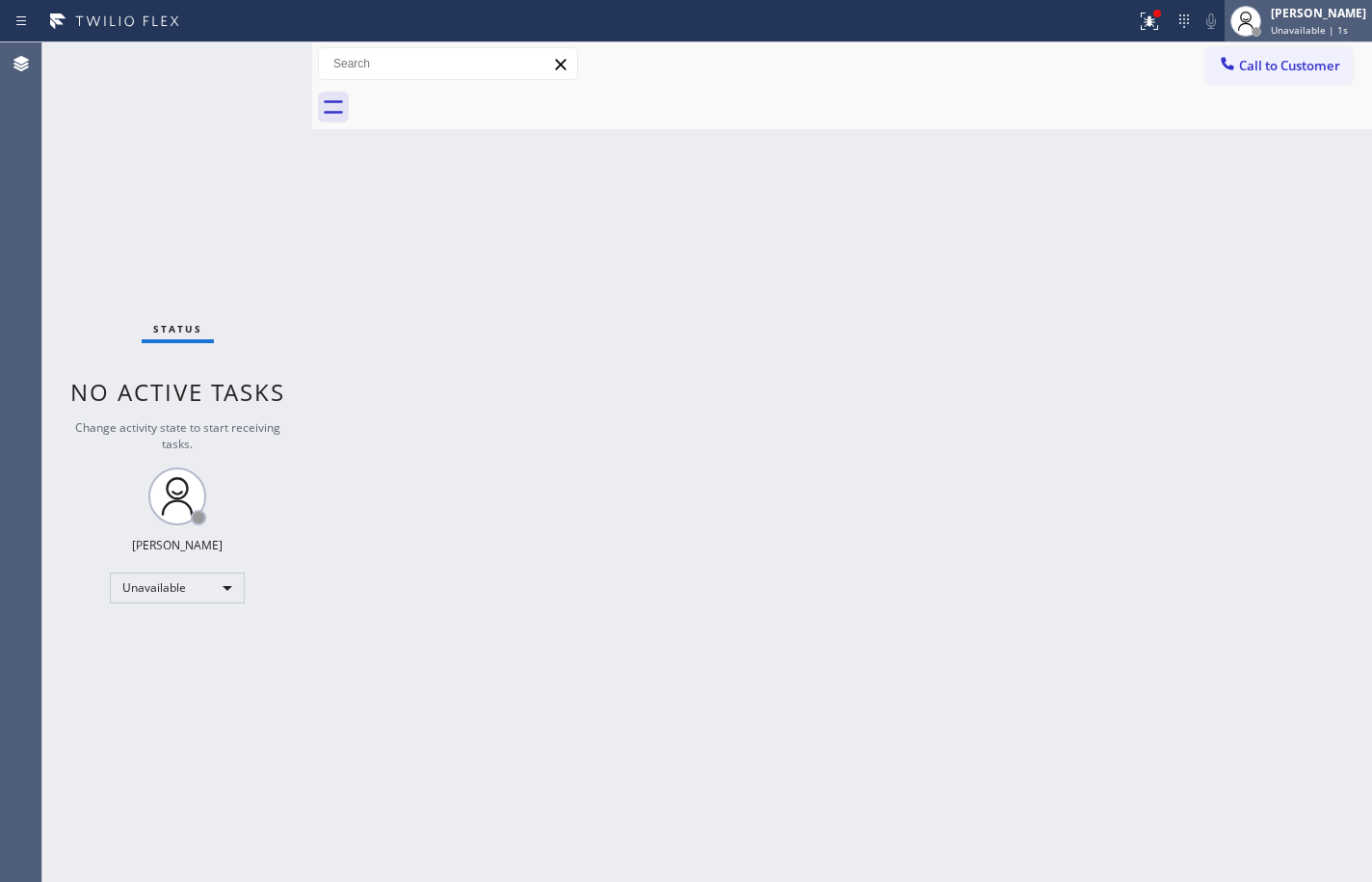
click at [1320, 16] on div "[PERSON_NAME]" at bounding box center [1319, 13] width 95 height 16
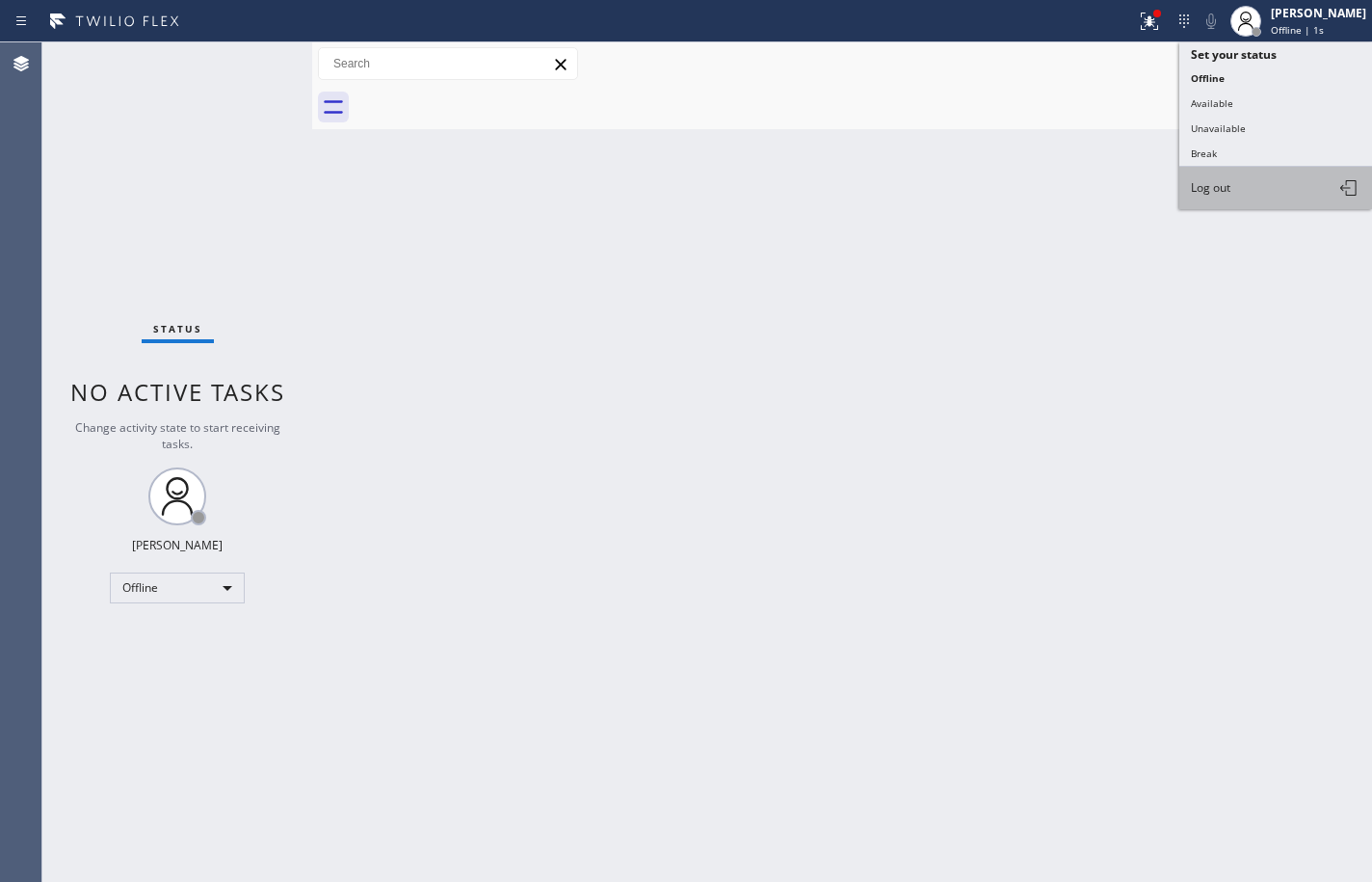
click at [1297, 201] on button "Log out" at bounding box center [1275, 188] width 193 height 43
